Goal: Transaction & Acquisition: Purchase product/service

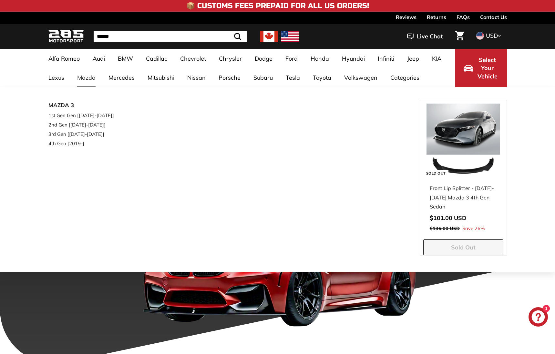
click at [64, 140] on link "4th Gen [2019-]" at bounding box center [86, 143] width 76 height 9
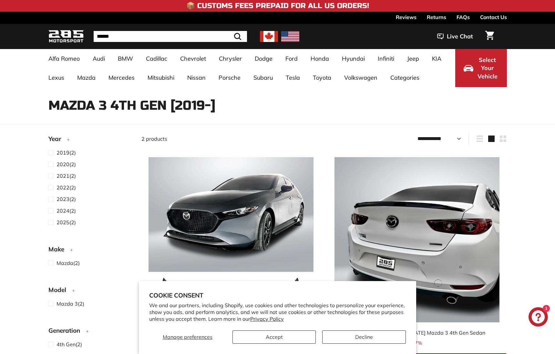
select select "**********"
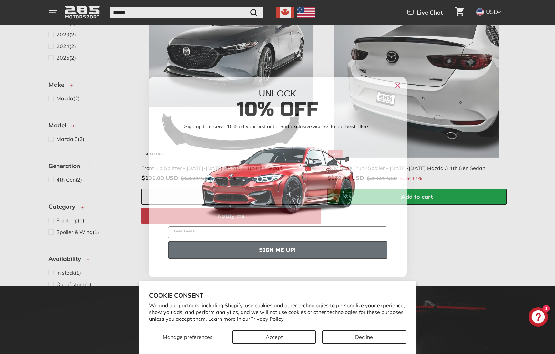
scroll to position [108, 0]
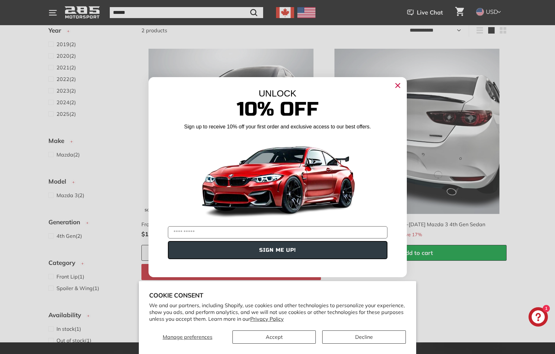
click at [396, 87] on circle "Close dialog" at bounding box center [398, 85] width 10 height 10
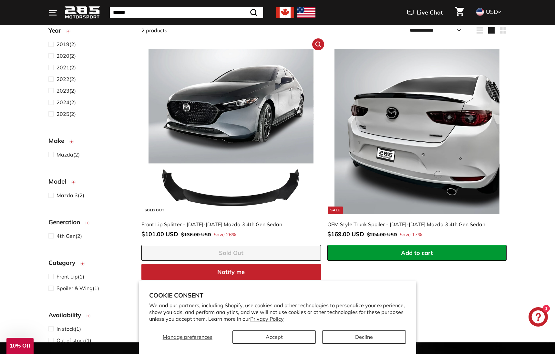
click at [287, 95] on img at bounding box center [231, 131] width 165 height 165
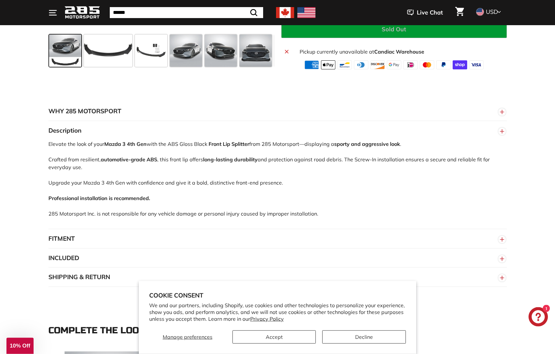
scroll to position [362, 0]
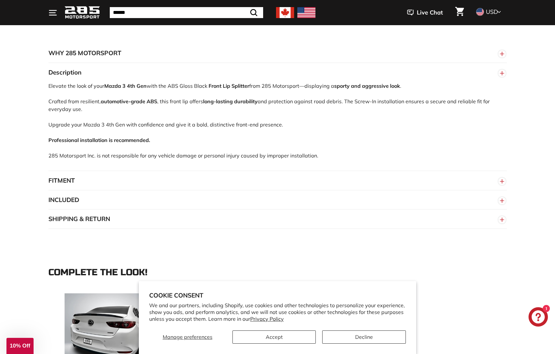
click at [122, 174] on button "FITMENT" at bounding box center [277, 180] width 459 height 19
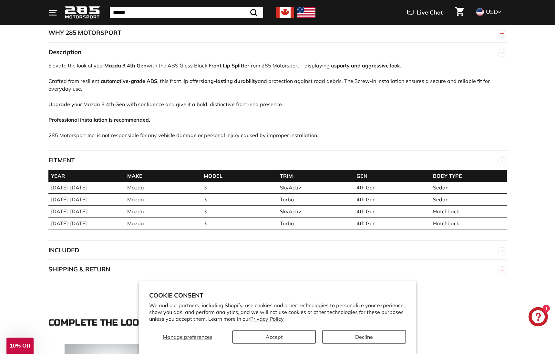
scroll to position [428, 0]
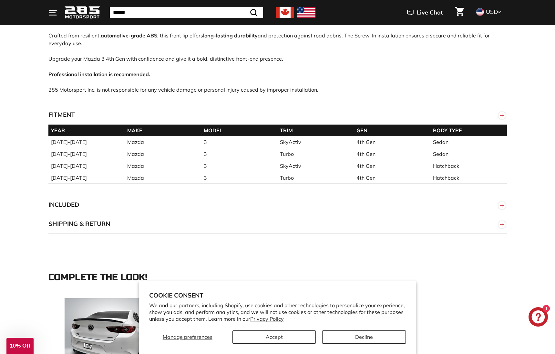
click at [96, 202] on button "INCLUDED" at bounding box center [277, 204] width 459 height 19
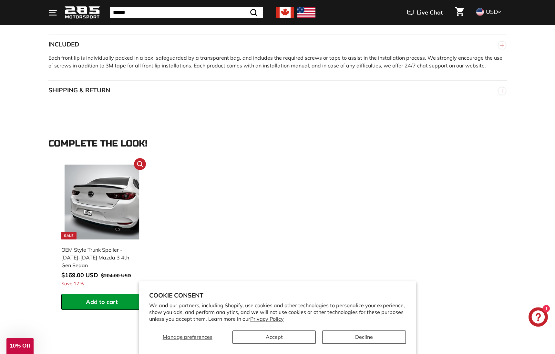
scroll to position [593, 0]
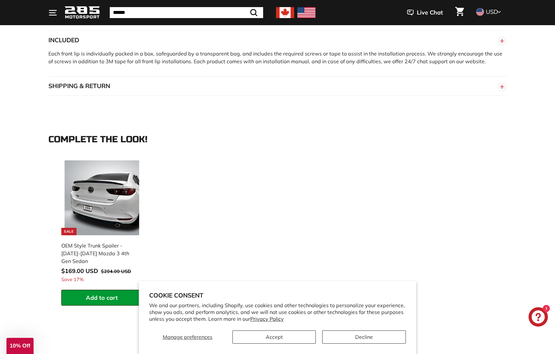
click at [80, 90] on button "SHIPPING & RETURN" at bounding box center [277, 86] width 459 height 19
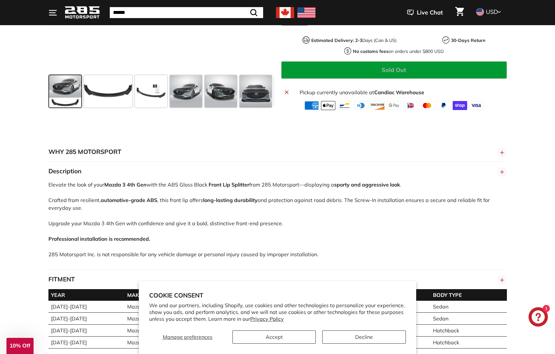
scroll to position [66, 0]
